Goal: Task Accomplishment & Management: Use online tool/utility

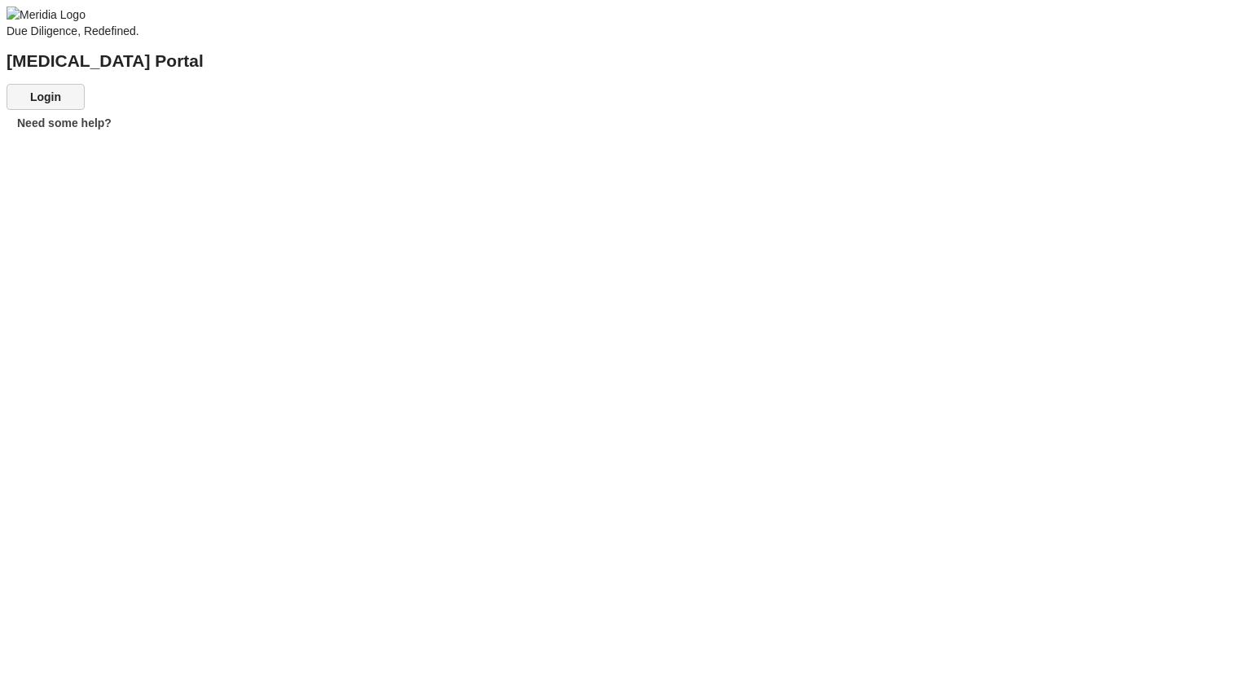
click at [85, 110] on button "Login" at bounding box center [46, 97] width 78 height 26
